Goal: Navigation & Orientation: Find specific page/section

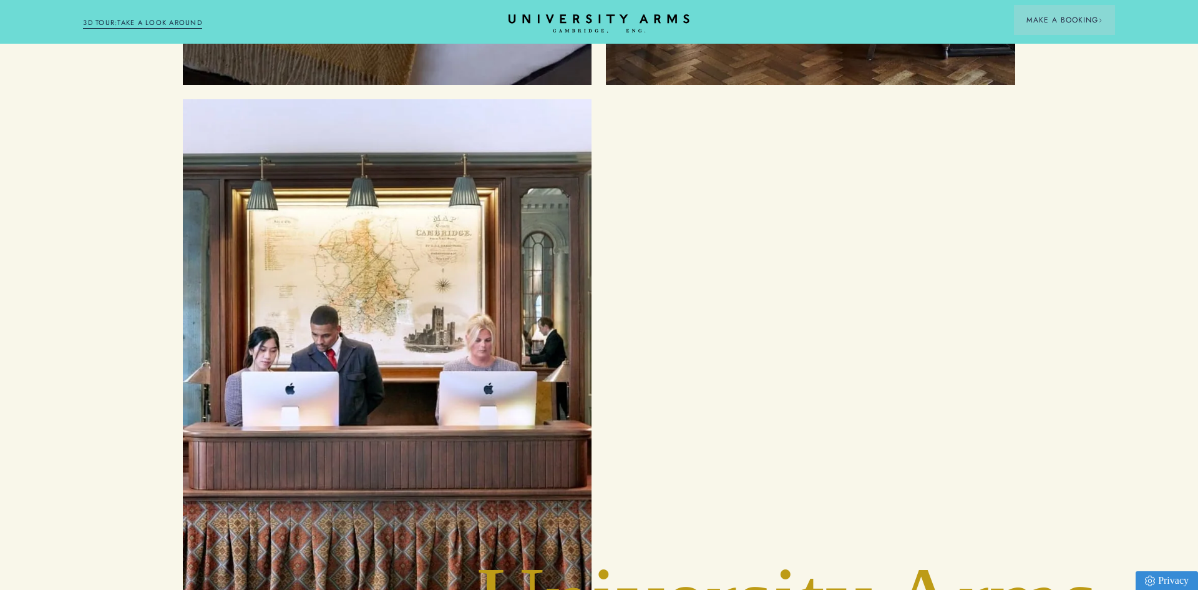
scroll to position [2092, 0]
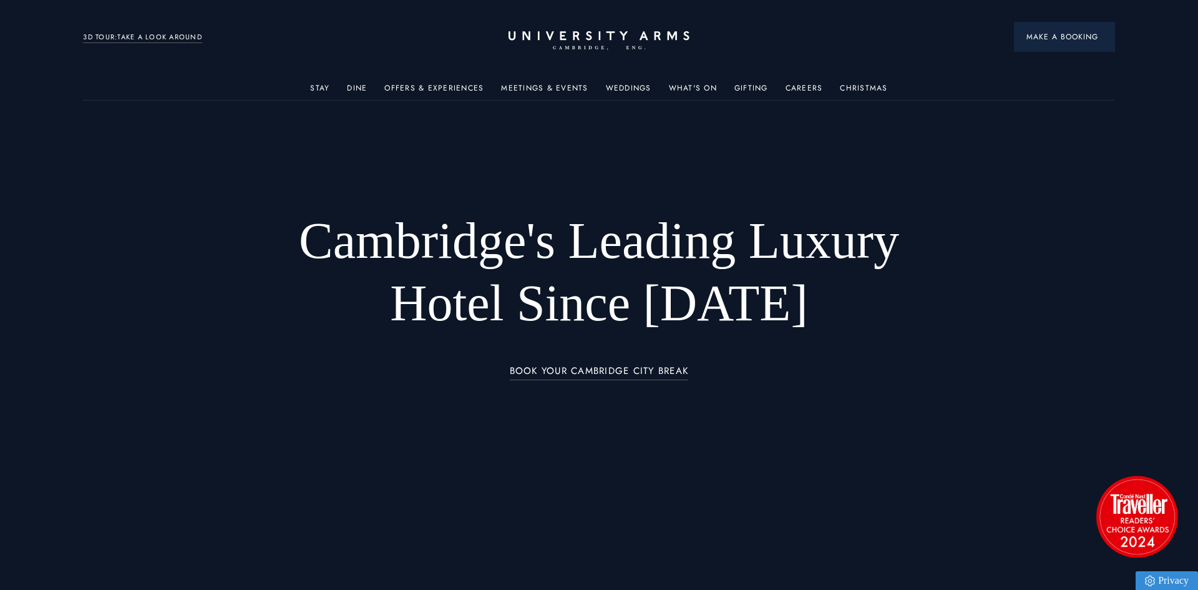
click at [1061, 34] on span "Make a Booking" at bounding box center [1064, 36] width 76 height 11
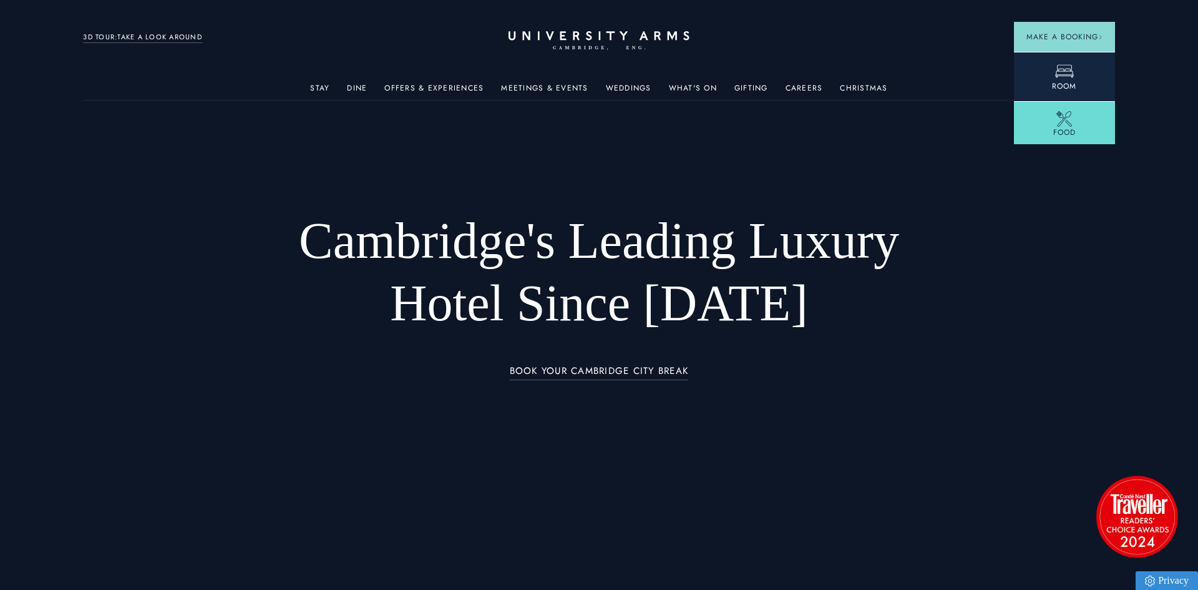
click at [1060, 80] on span "Room" at bounding box center [1064, 85] width 24 height 11
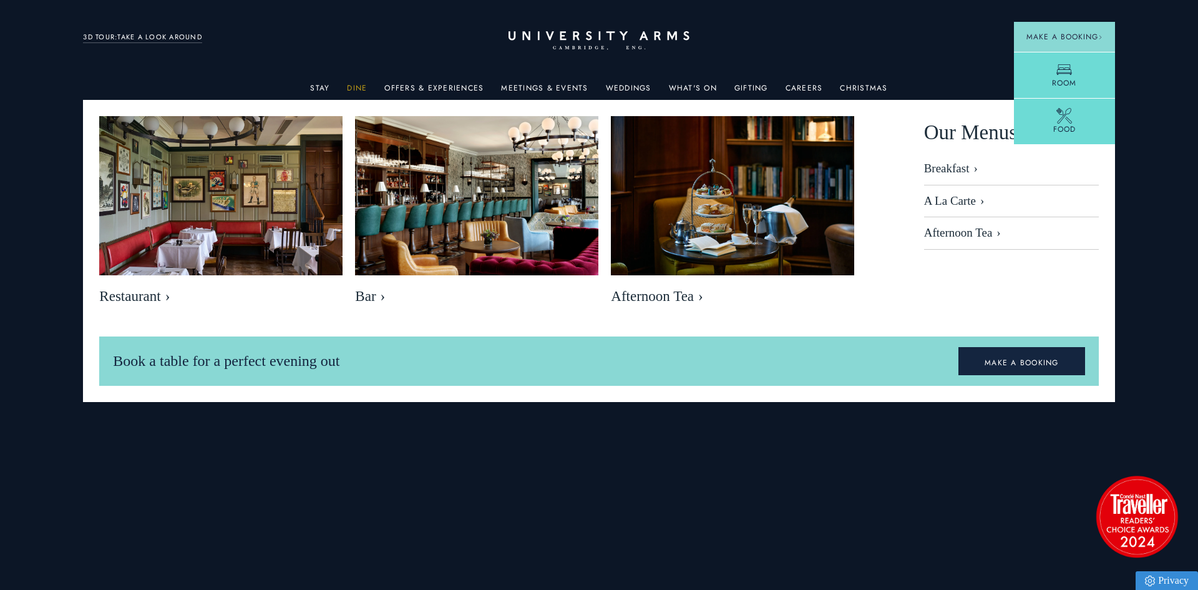
click at [361, 85] on link "Dine" at bounding box center [357, 92] width 20 height 16
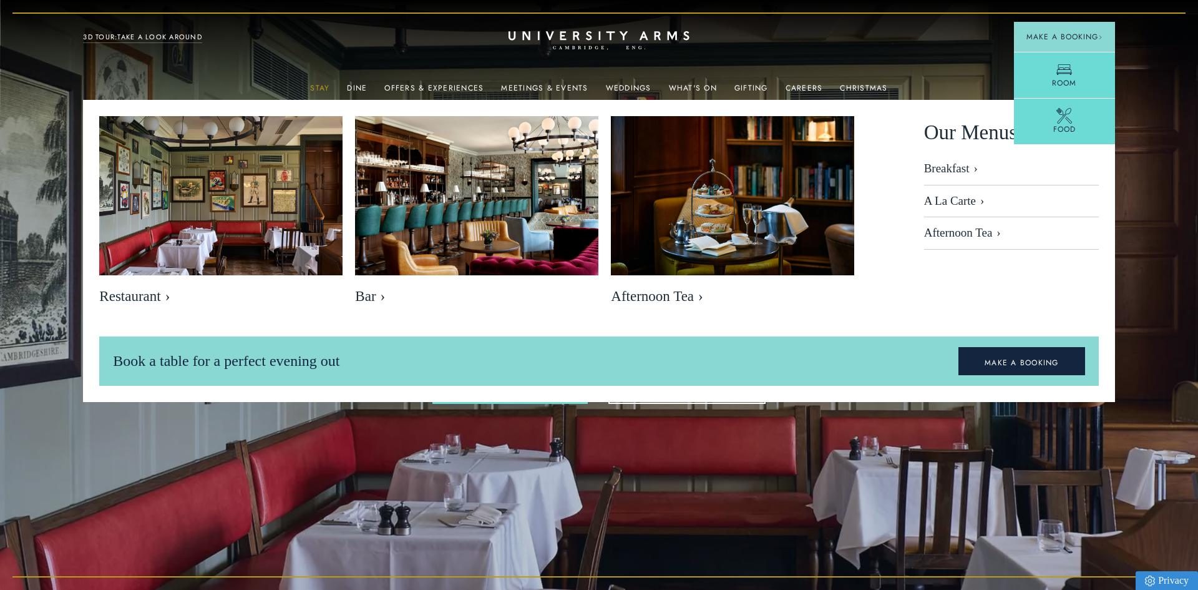
click at [323, 89] on link "Stay" at bounding box center [319, 92] width 19 height 16
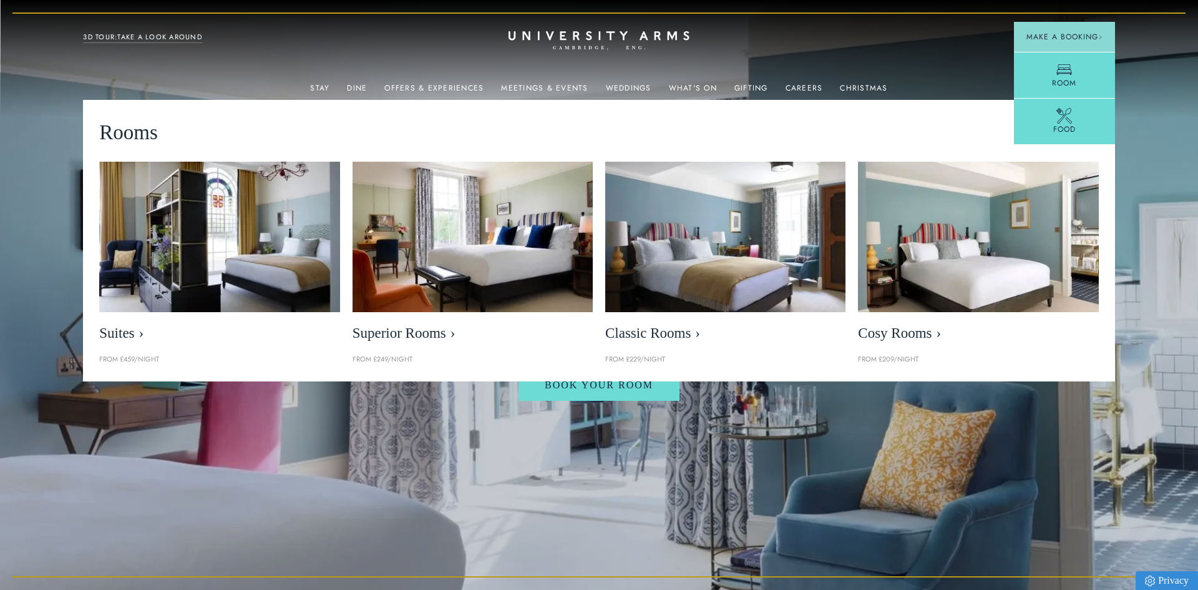
click at [158, 35] on link "3D TOUR:TAKE A LOOK AROUND" at bounding box center [142, 37] width 119 height 11
